Goal: Task Accomplishment & Management: Use online tool/utility

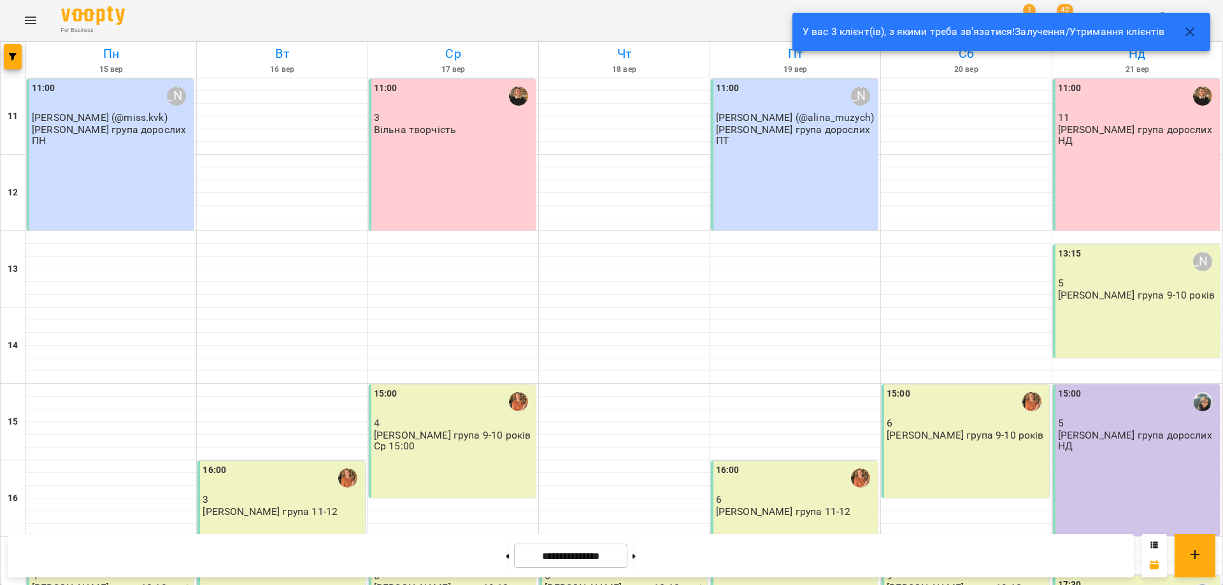
scroll to position [191, 0]
click at [685, 16] on div "For Business 1 42 UA" at bounding box center [611, 20] width 1223 height 41
click at [1125, 121] on p "11" at bounding box center [1137, 117] width 159 height 11
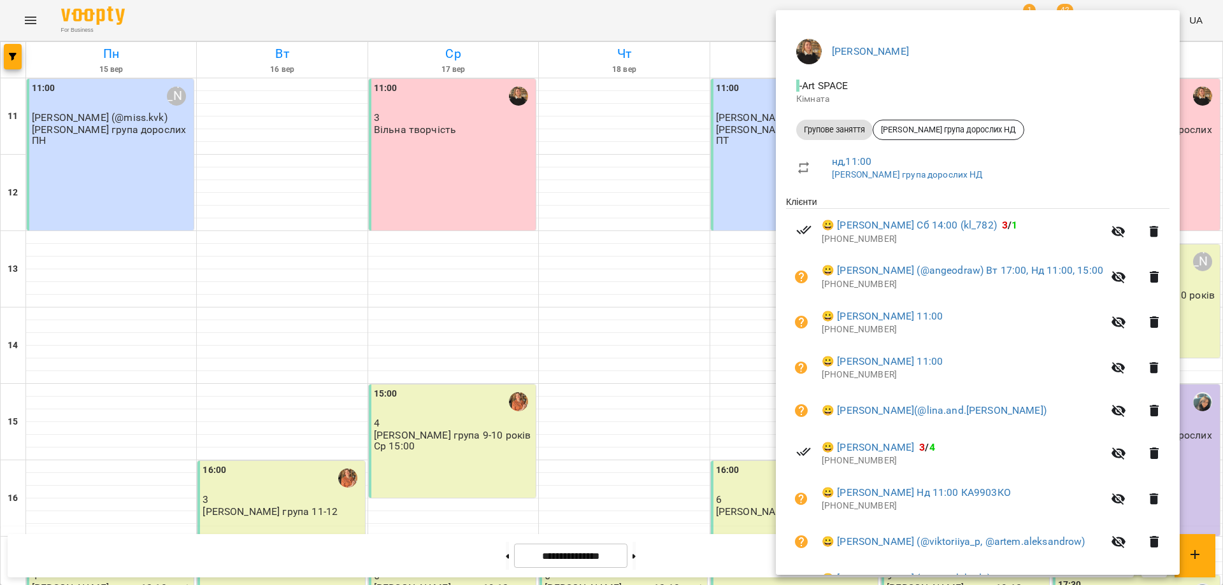
scroll to position [246, 0]
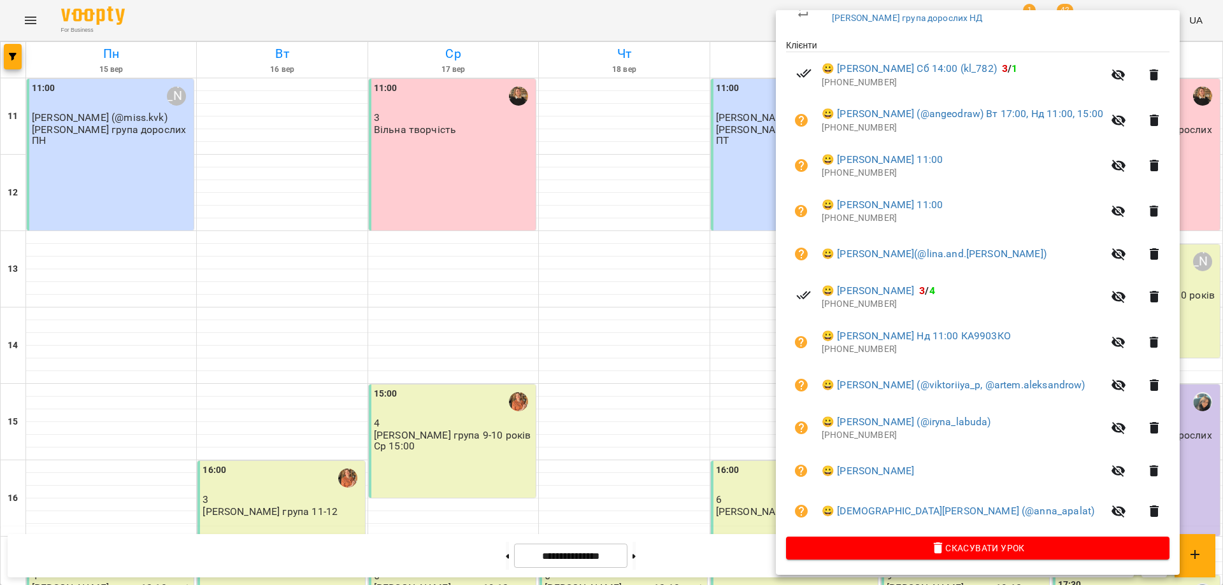
click at [736, 495] on div at bounding box center [611, 292] width 1223 height 585
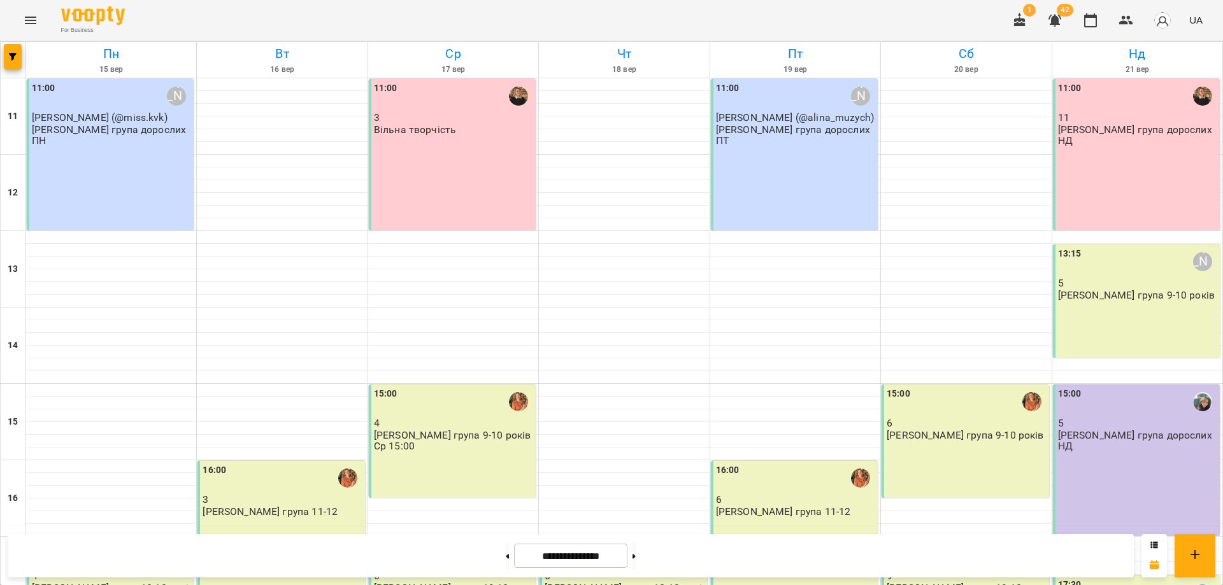
click at [1151, 455] on div "15:00 5 [PERSON_NAME] група дорослих НД" at bounding box center [1136, 461] width 167 height 152
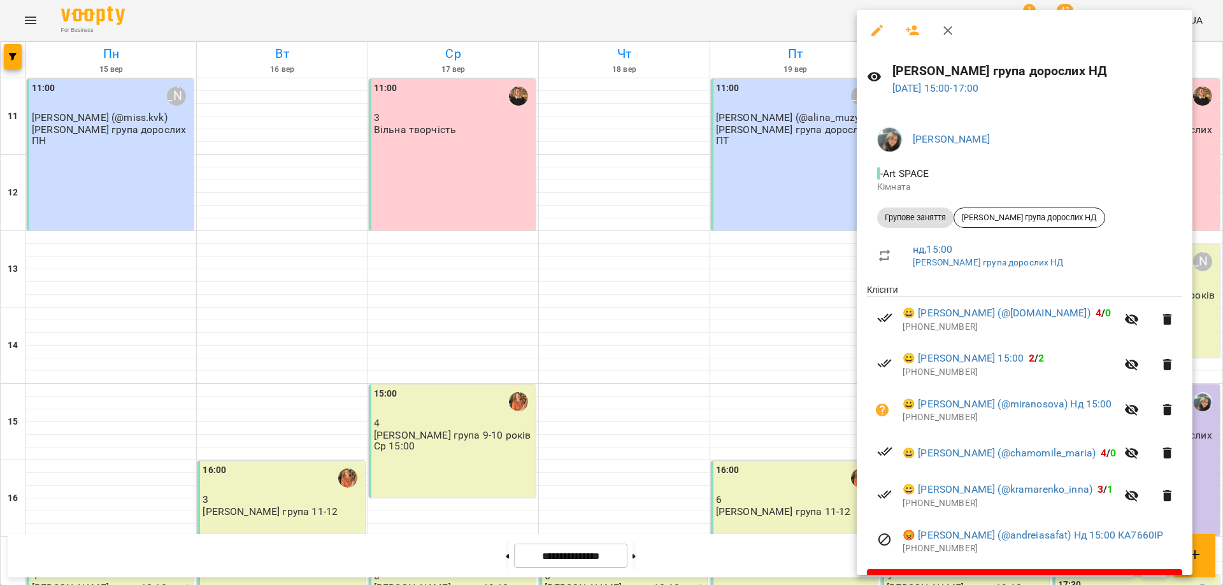
scroll to position [34, 0]
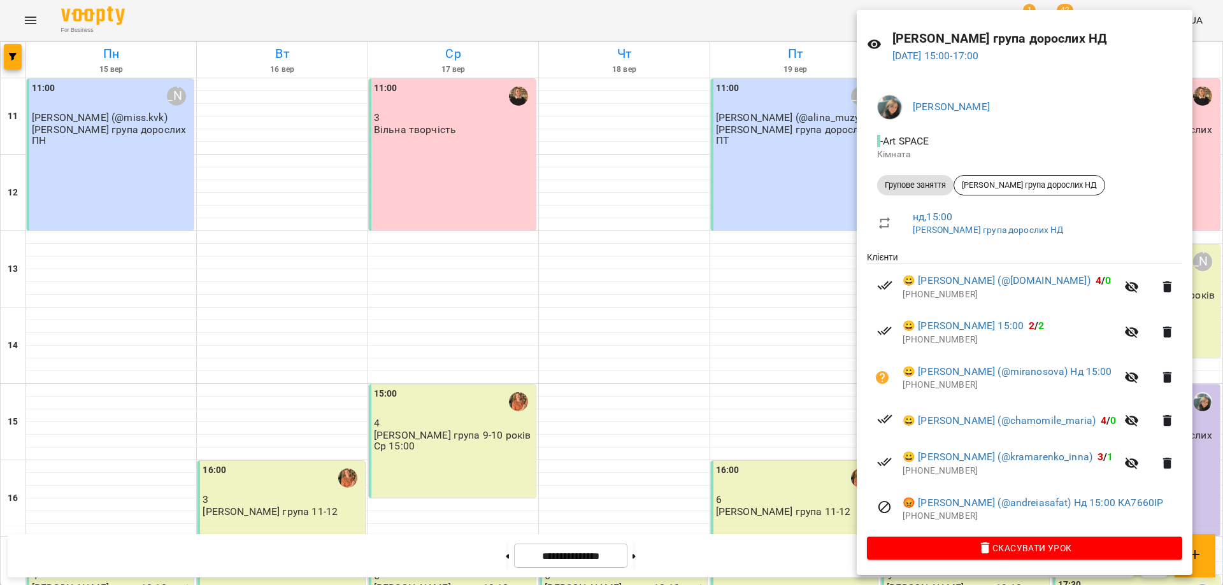
click at [643, 15] on div at bounding box center [611, 292] width 1223 height 585
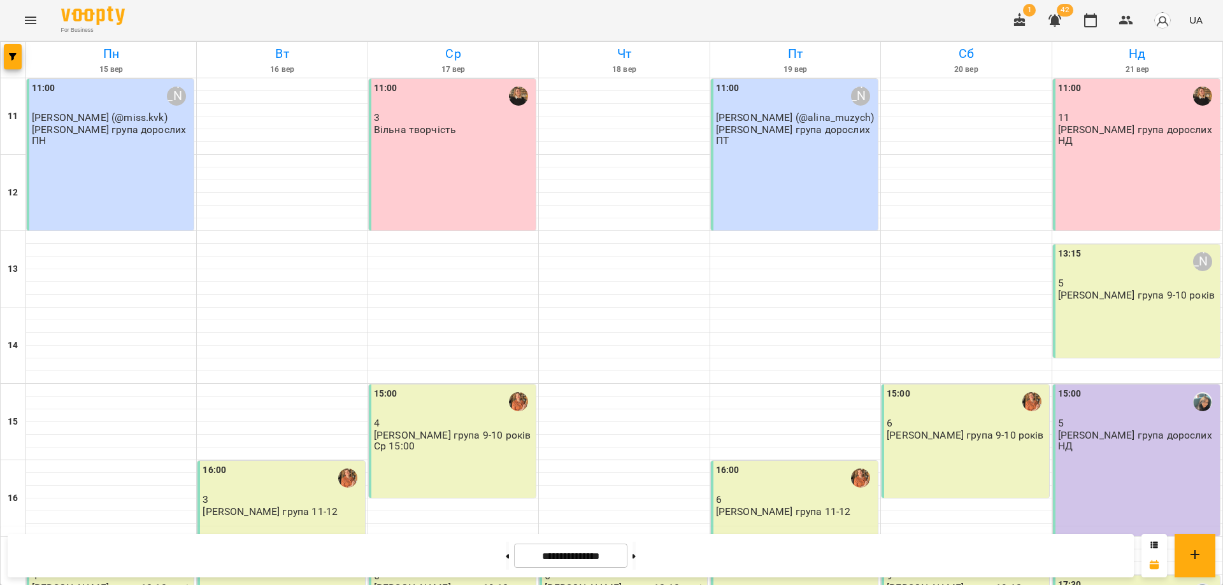
click at [780, 15] on div "For Business 1 42 UA" at bounding box center [611, 20] width 1223 height 41
click at [1130, 471] on div "15:00 5 [PERSON_NAME] група дорослих НД" at bounding box center [1136, 461] width 167 height 152
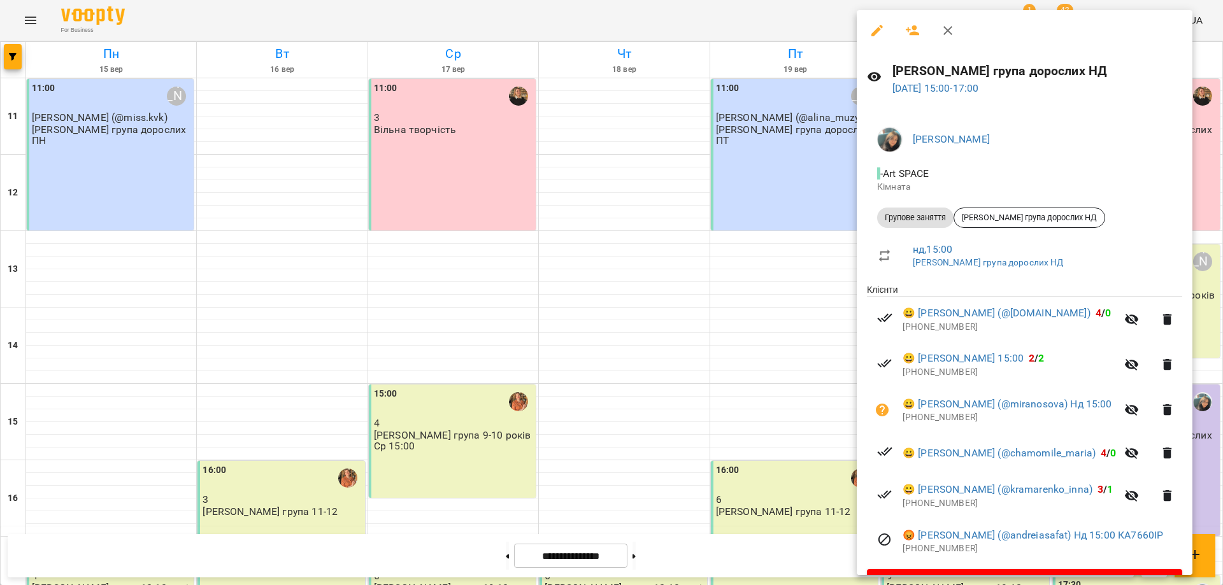
click at [748, 21] on div at bounding box center [611, 292] width 1223 height 585
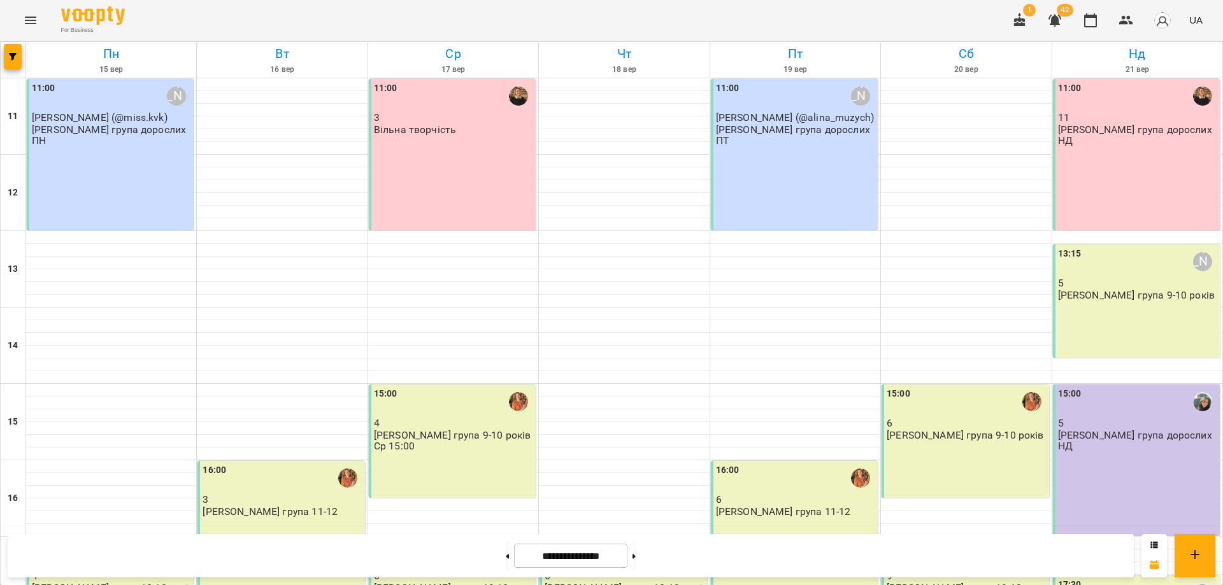
click at [1113, 484] on div "15:00 5 [PERSON_NAME] група дорослих НД" at bounding box center [1136, 461] width 167 height 152
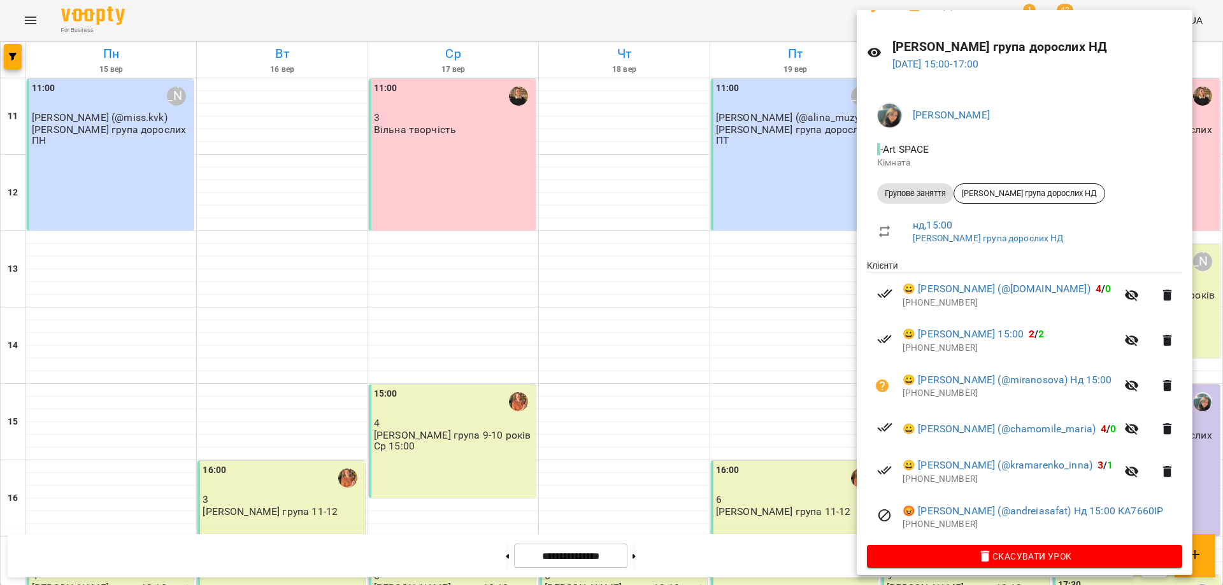
scroll to position [34, 0]
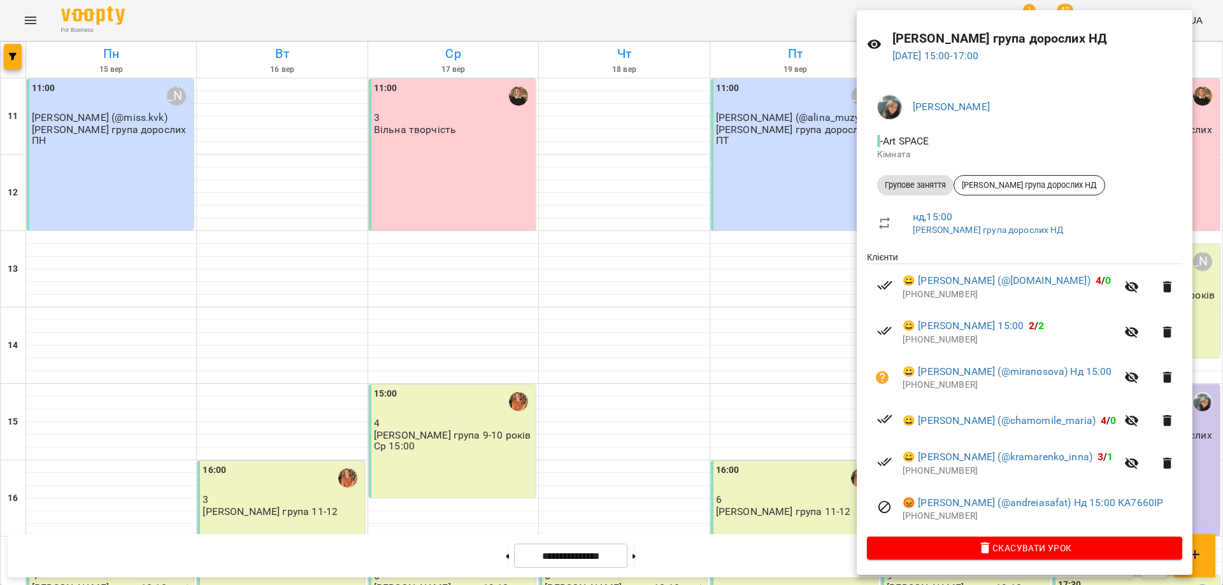
click at [790, 490] on div at bounding box center [611, 292] width 1223 height 585
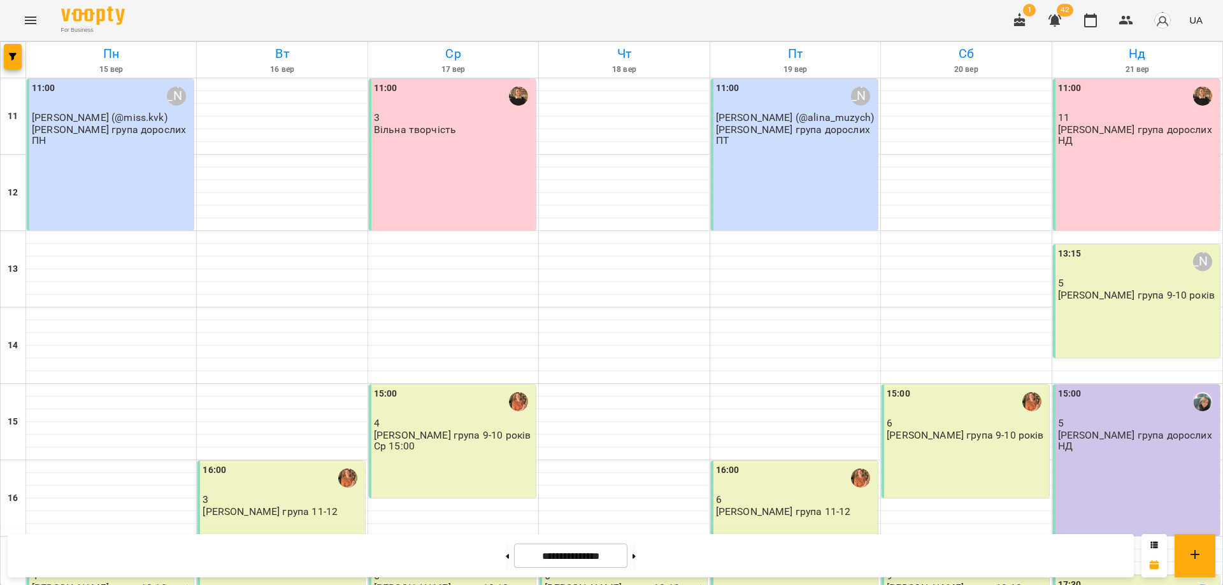
click at [1085, 465] on div "15:00 5 [PERSON_NAME] група дорослих НД" at bounding box center [1136, 461] width 167 height 152
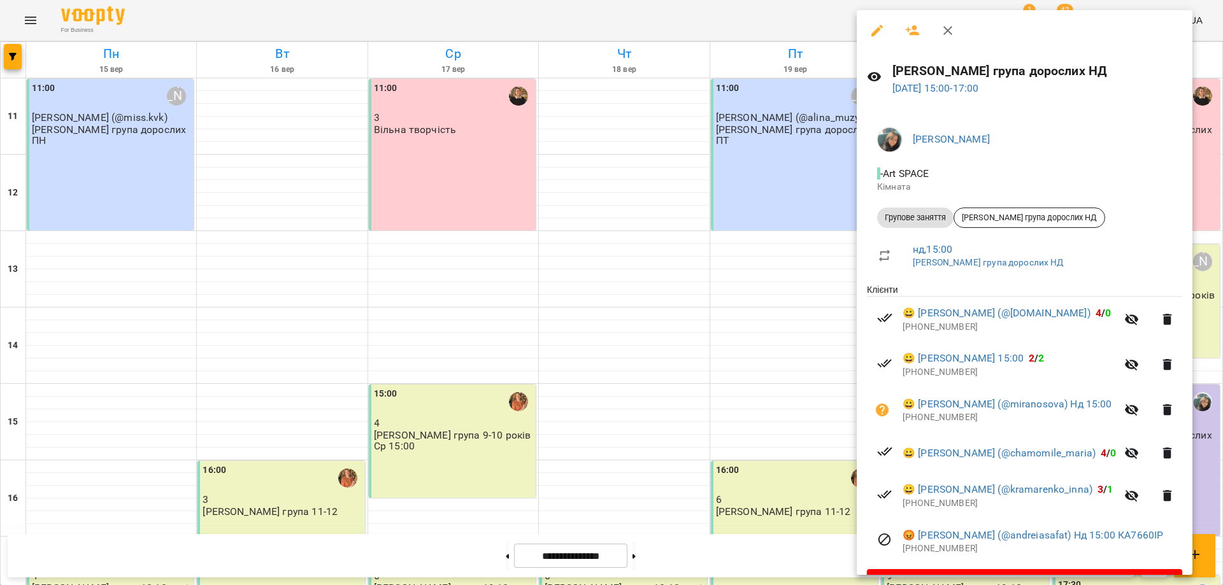
click at [690, 6] on div at bounding box center [611, 292] width 1223 height 585
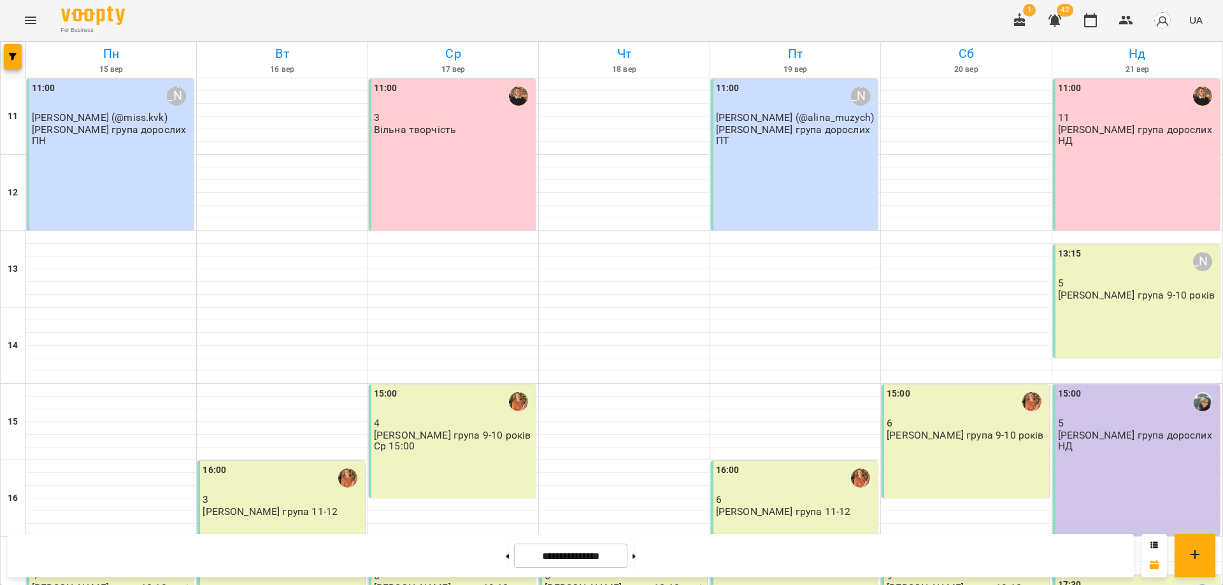
click at [1123, 461] on div "15:00 5 [PERSON_NAME] група дорослих НД" at bounding box center [1136, 461] width 167 height 152
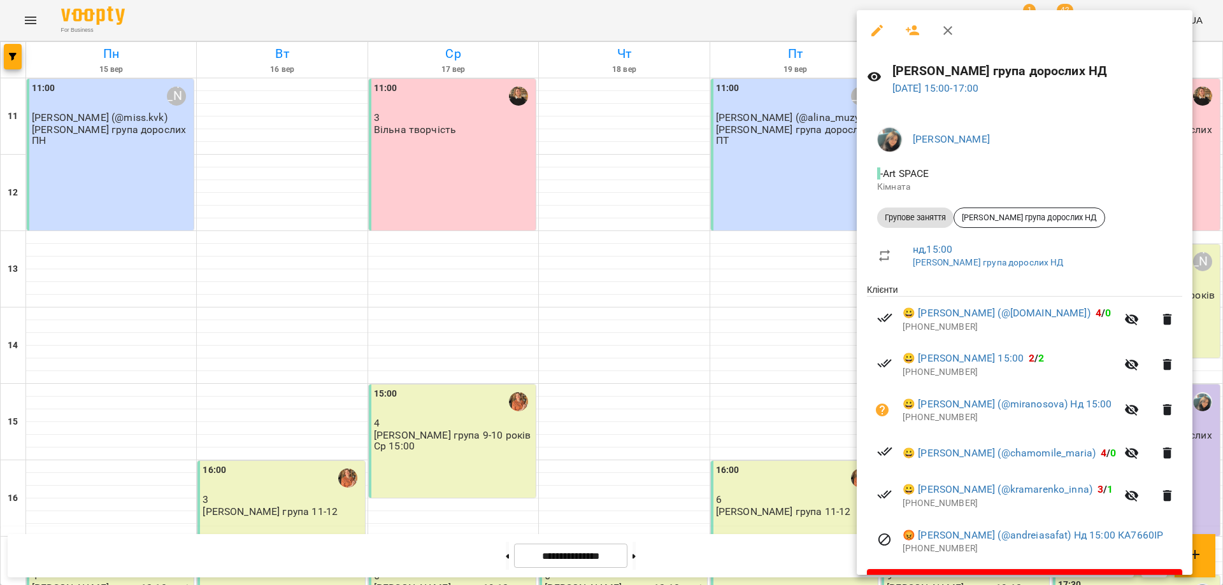
click at [776, 494] on div at bounding box center [611, 292] width 1223 height 585
